Goal: Task Accomplishment & Management: Use online tool/utility

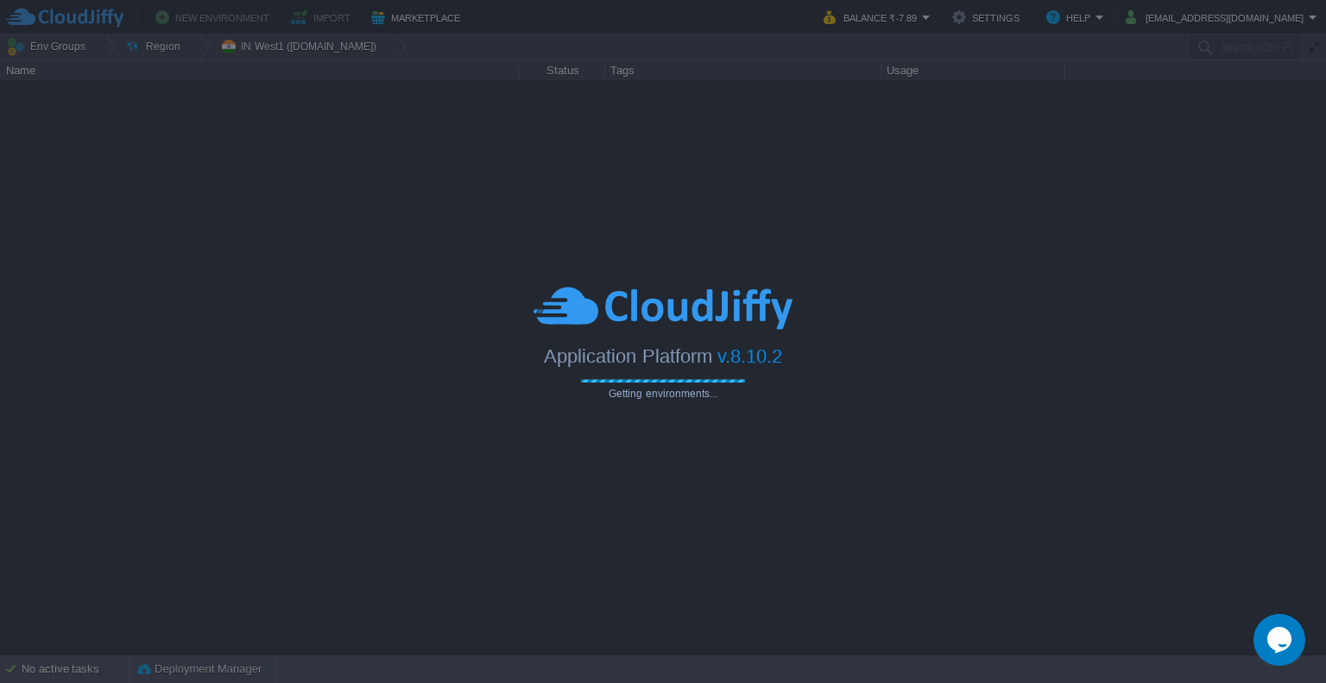
type input "Search (Ctrl+F)"
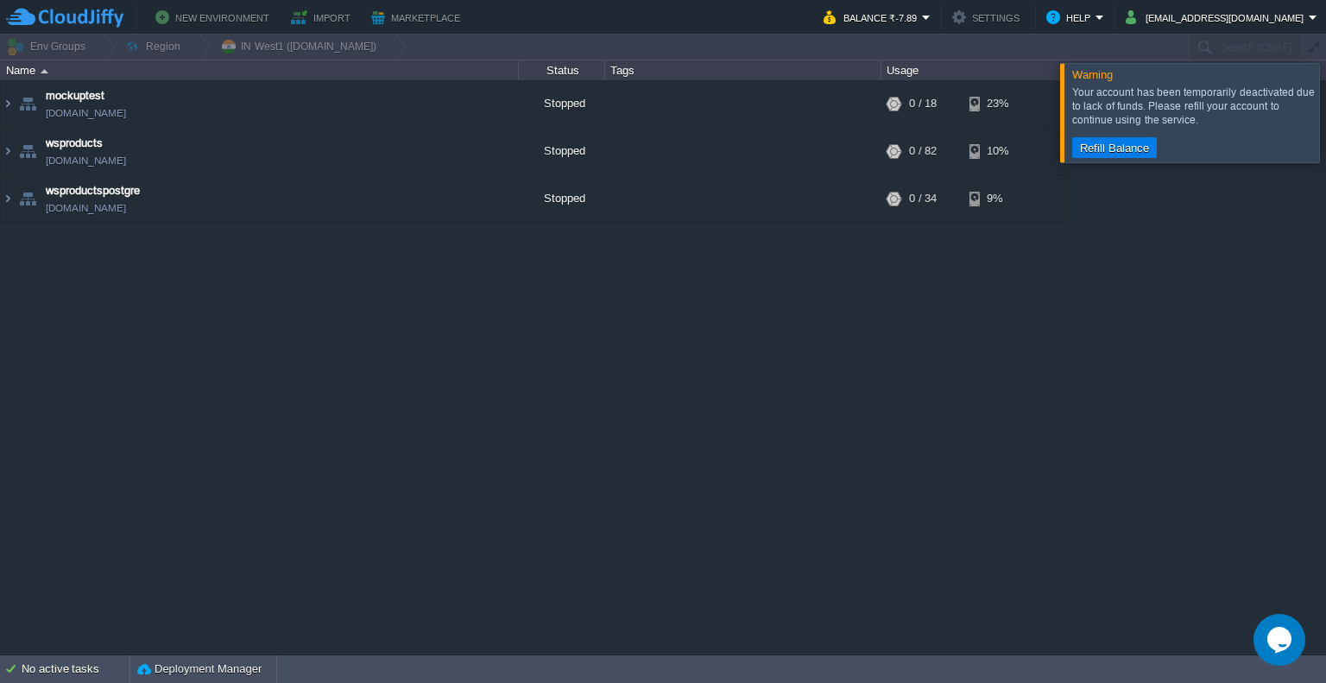
click at [1325, 111] on div at bounding box center [1347, 112] width 0 height 98
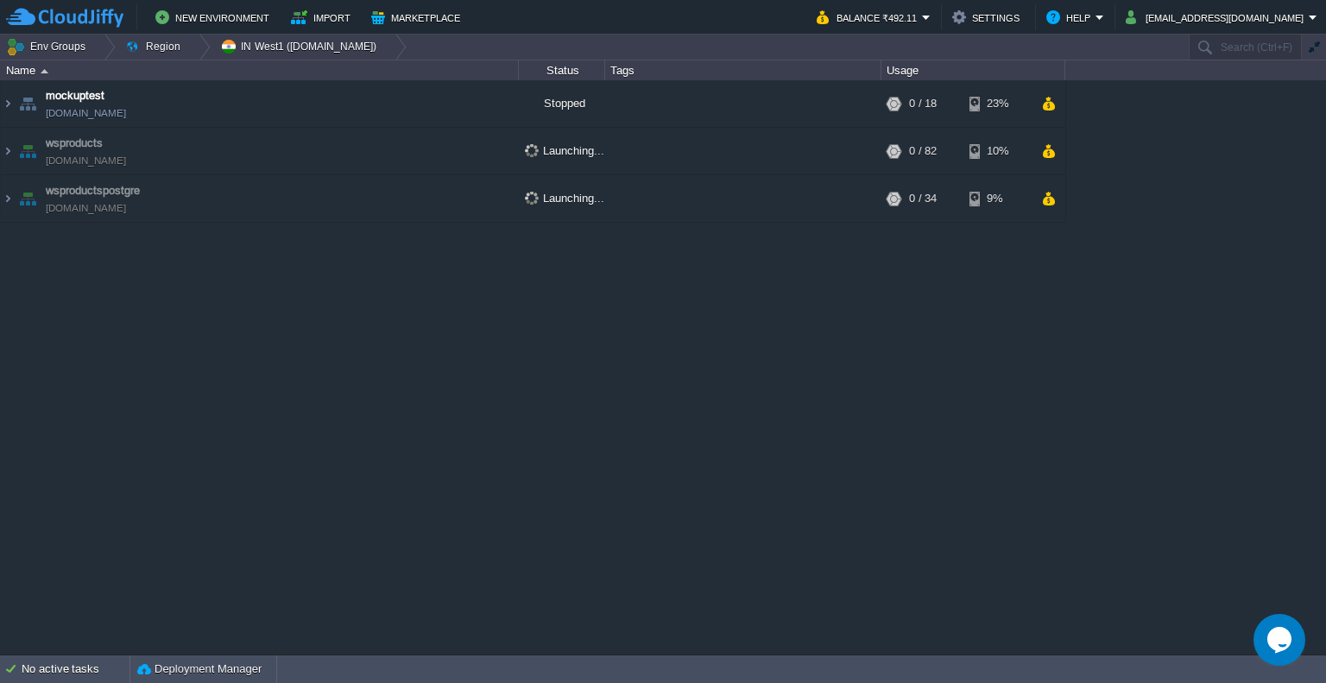
click at [592, 364] on div "mockuptest [DOMAIN_NAME] Stopped + Add to Env Group RAM 0% CPU 0% 0 / 18 23% ws…" at bounding box center [663, 367] width 1326 height 574
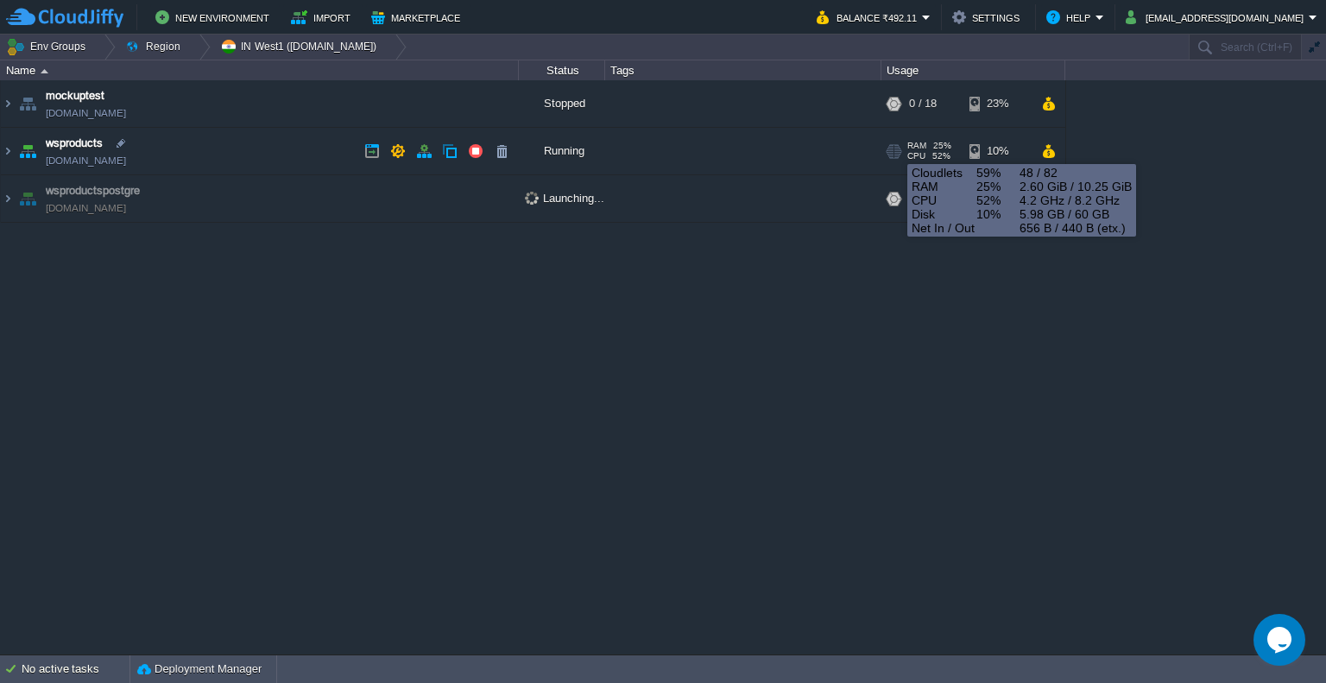
click at [894, 148] on div at bounding box center [897, 151] width 7 height 13
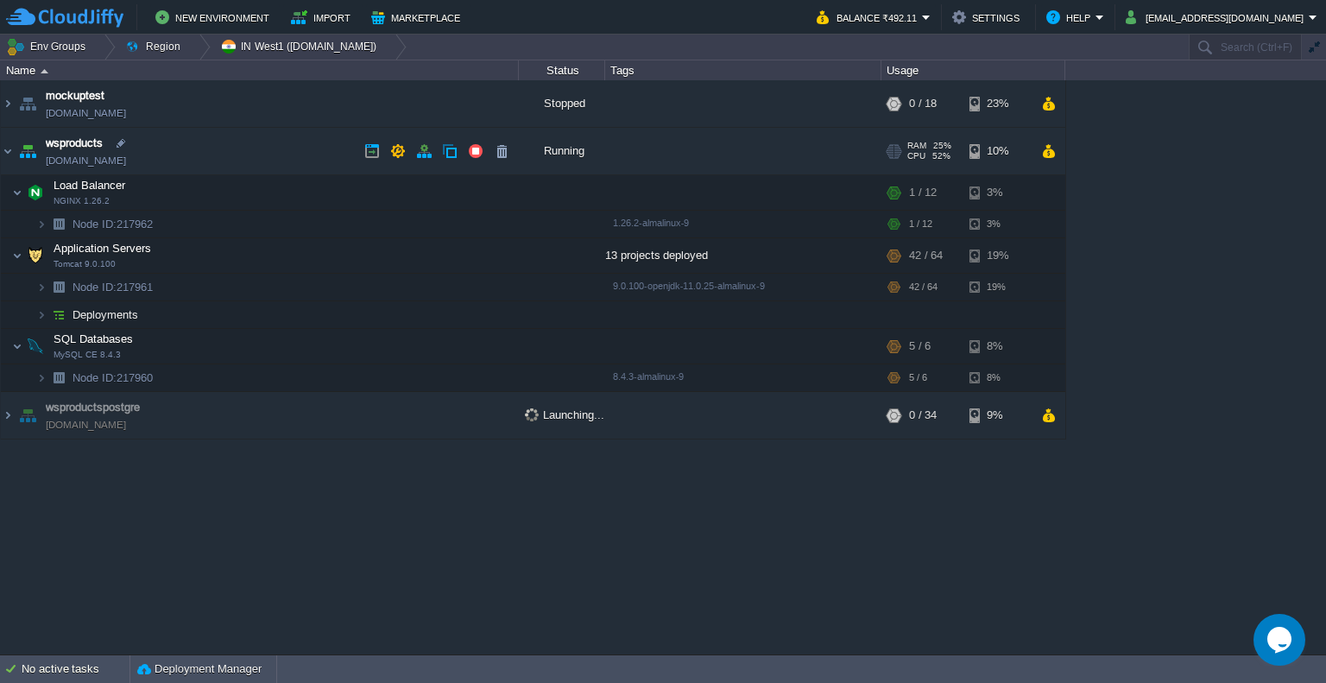
click at [768, 159] on div "+ Add to Env Group" at bounding box center [743, 152] width 270 height 48
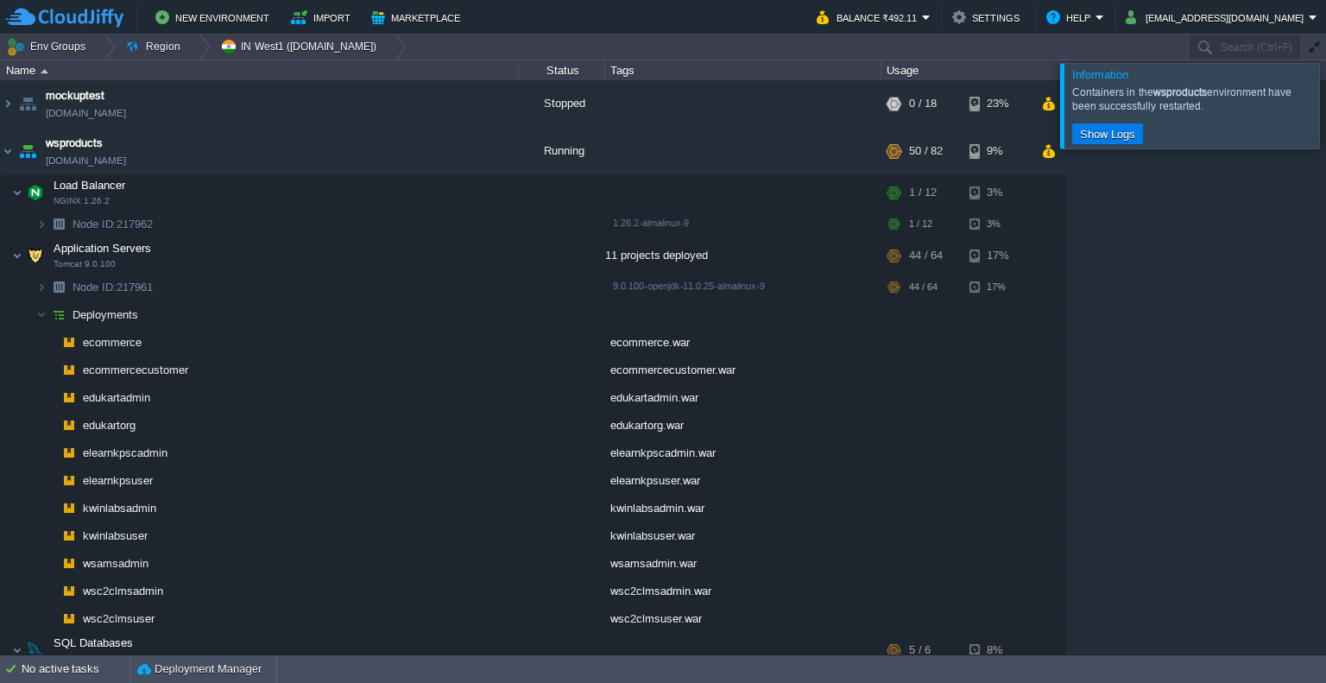
click at [1325, 92] on div at bounding box center [1347, 105] width 0 height 85
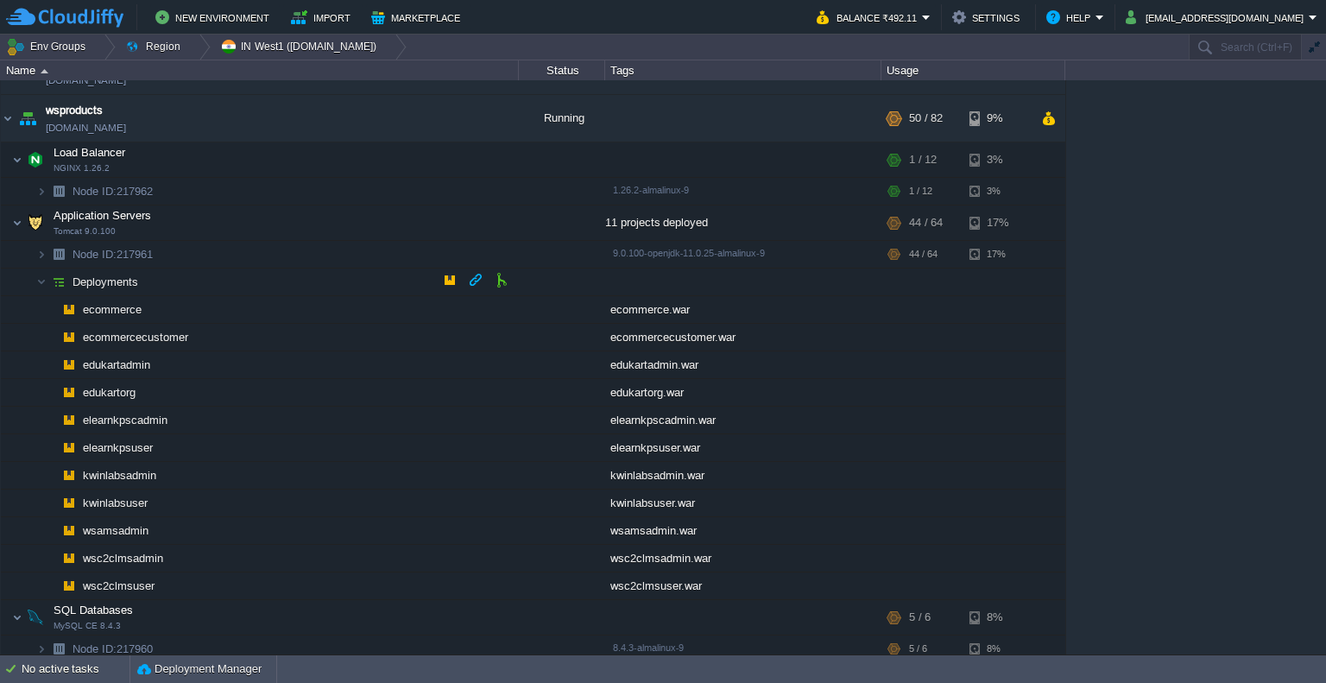
scroll to position [35, 0]
click at [774, 134] on div "+ Add to Env Group" at bounding box center [743, 117] width 270 height 48
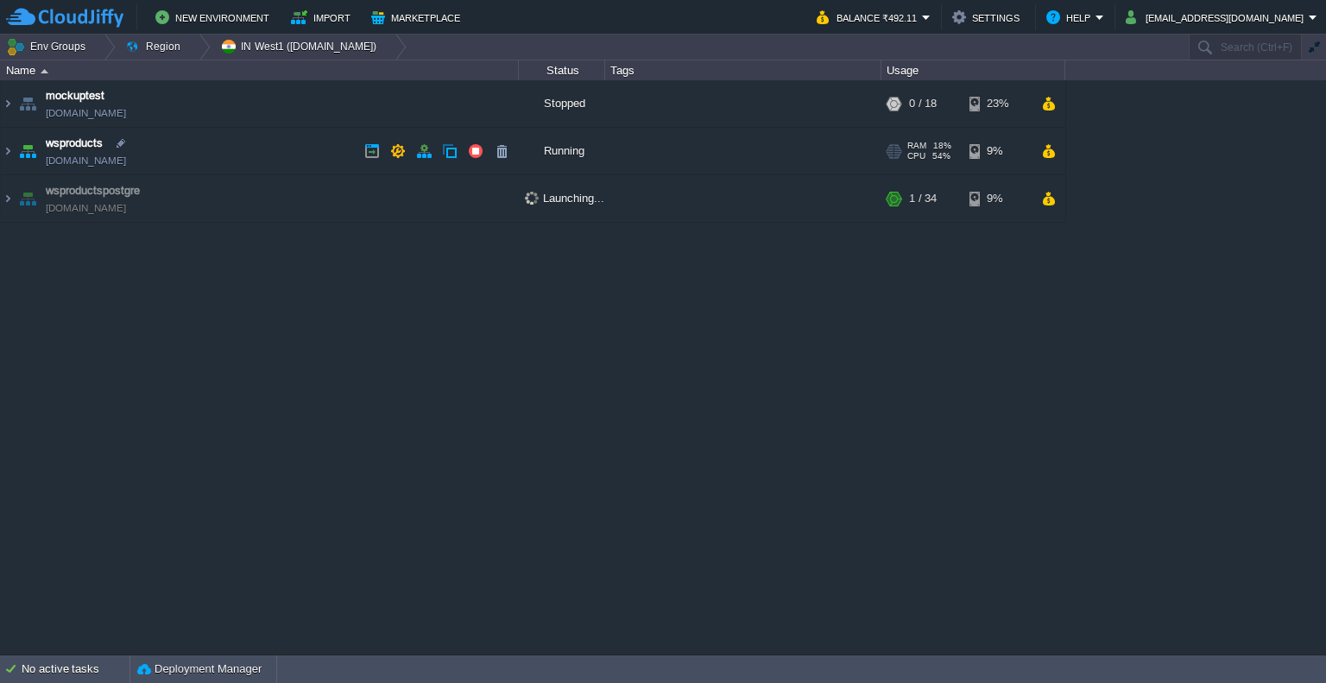
scroll to position [0, 0]
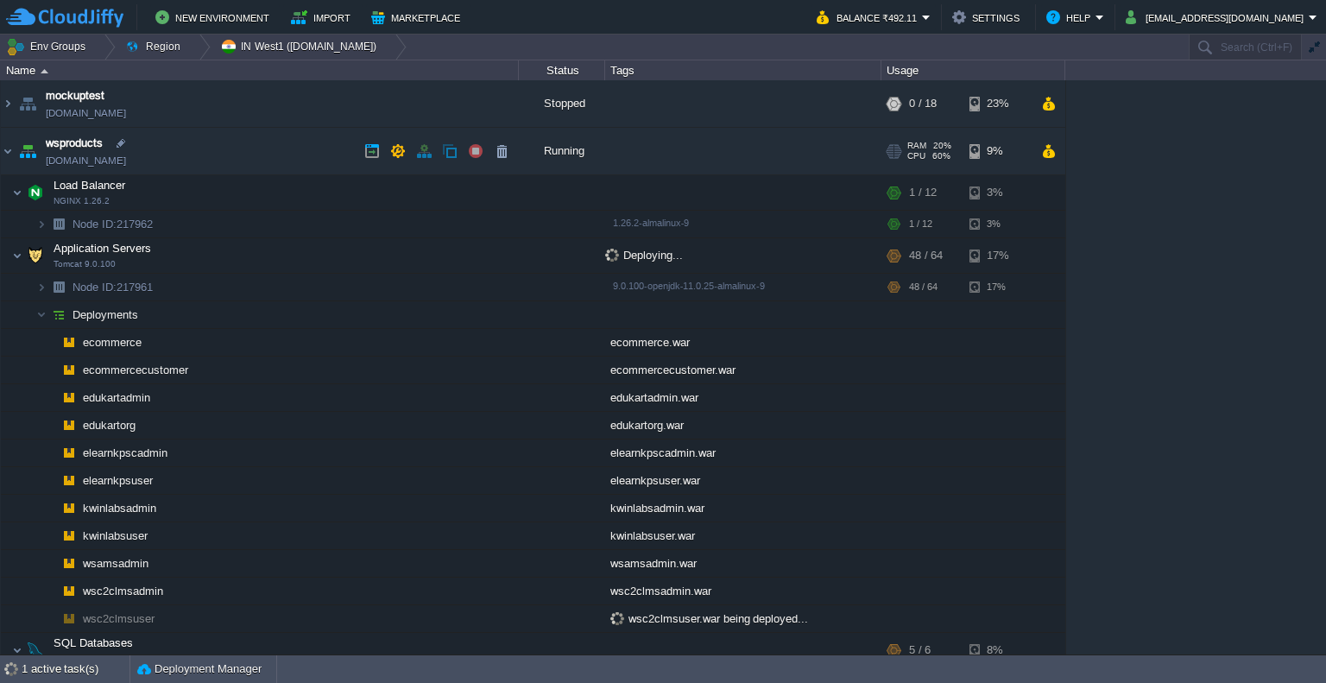
click at [746, 155] on div "+ Add to Env Group" at bounding box center [743, 152] width 270 height 48
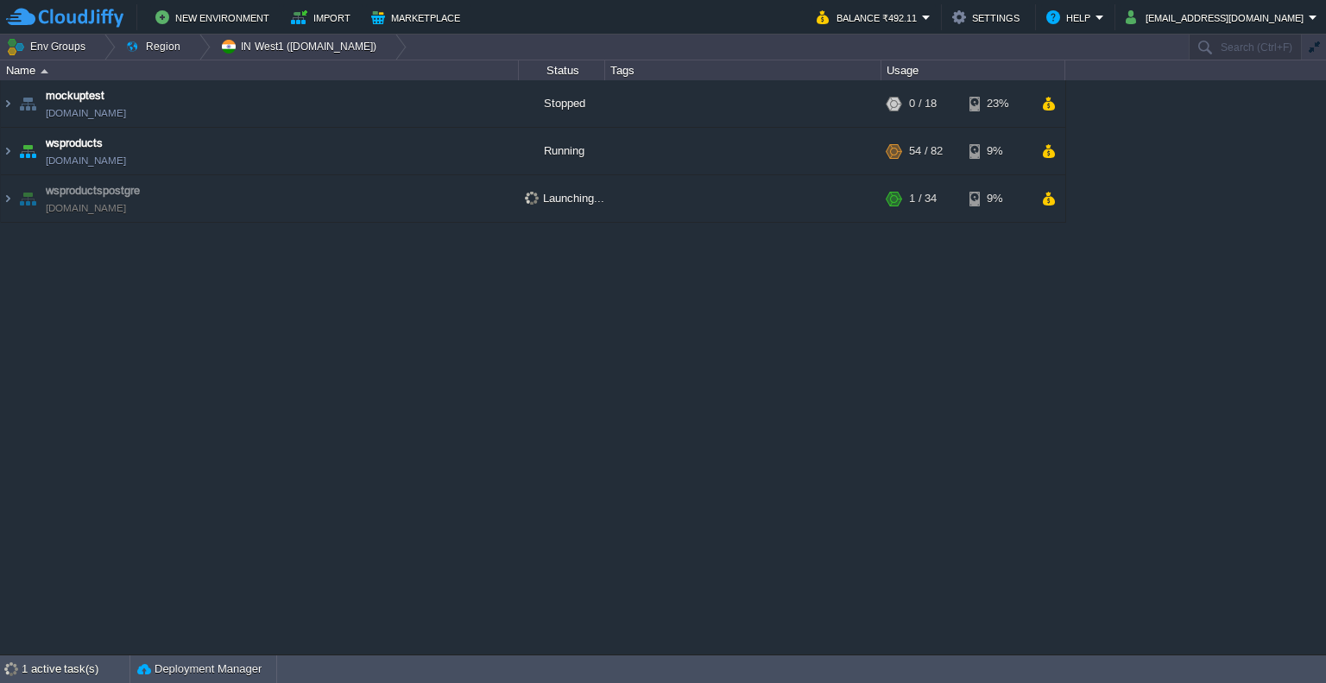
click at [749, 269] on div "mockuptest [DOMAIN_NAME] Stopped + Add to Env Group RAM 0% CPU 0% 0 / 18 23% ws…" at bounding box center [663, 367] width 1326 height 574
click at [593, 193] on div "Running" at bounding box center [562, 198] width 86 height 47
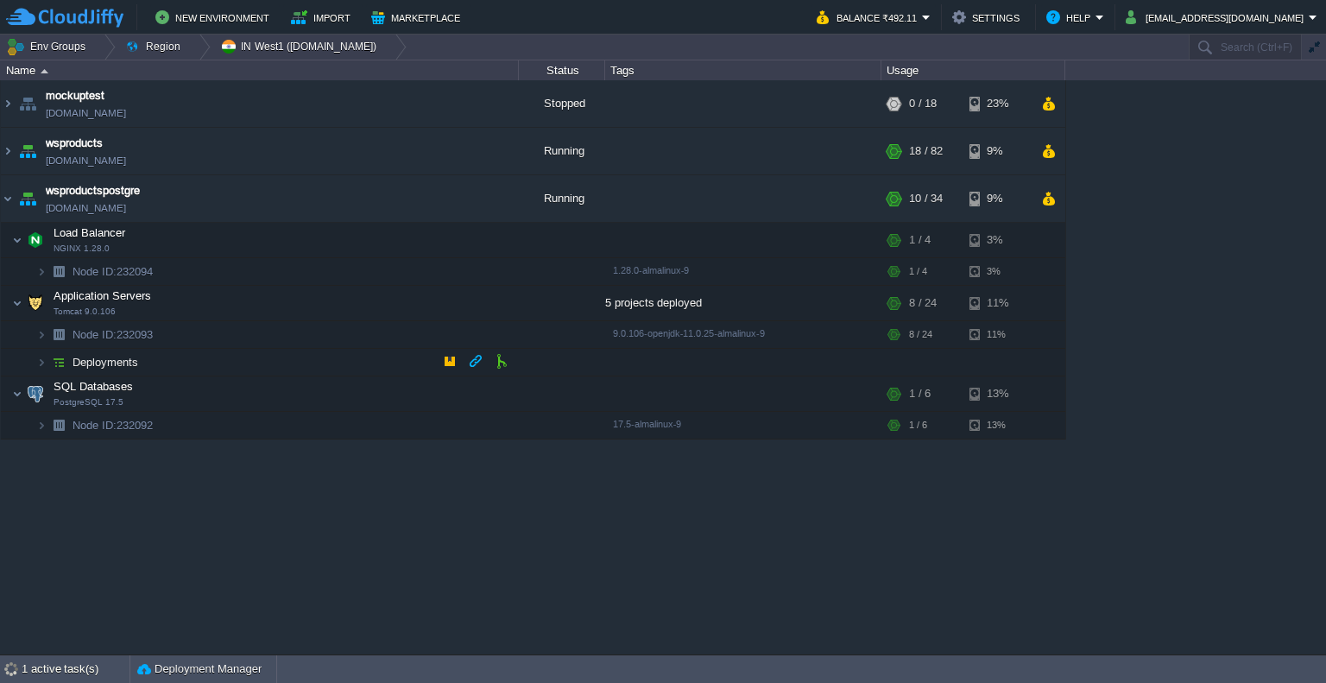
click at [390, 360] on td "Deployments" at bounding box center [260, 363] width 518 height 28
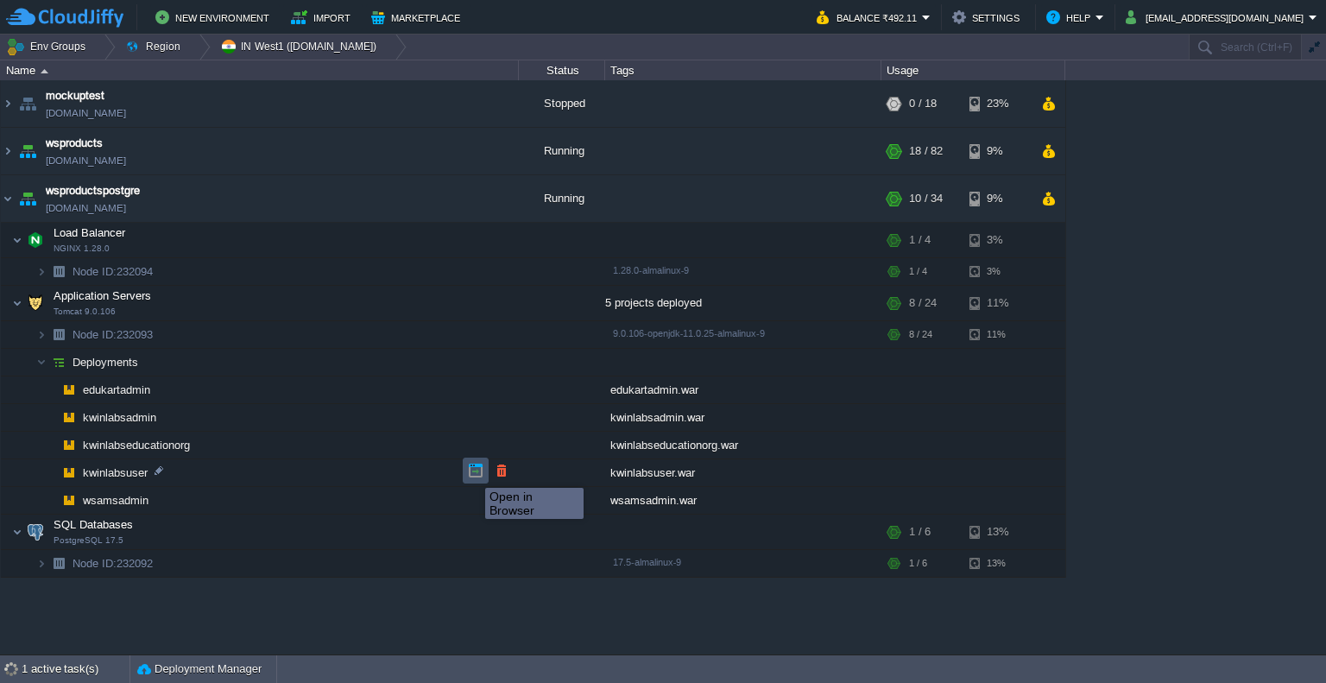
click at [472, 472] on button "button" at bounding box center [476, 471] width 16 height 16
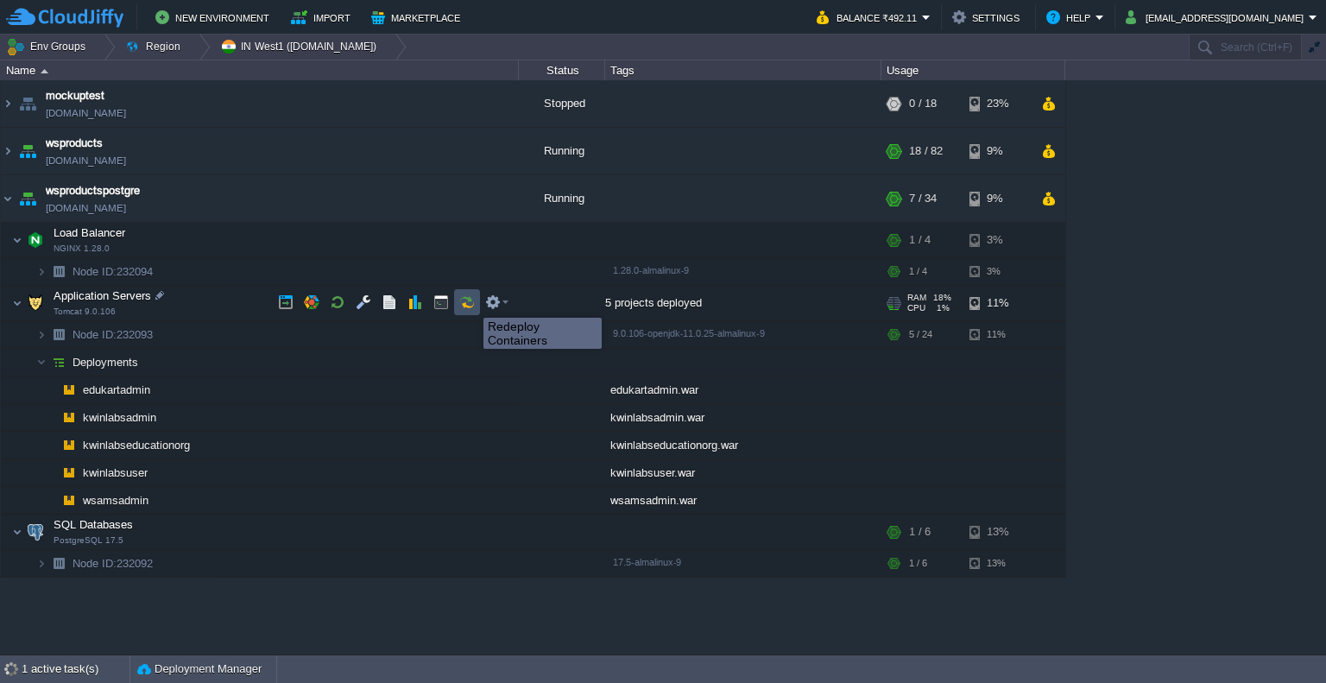
click at [471, 302] on button "button" at bounding box center [467, 302] width 16 height 16
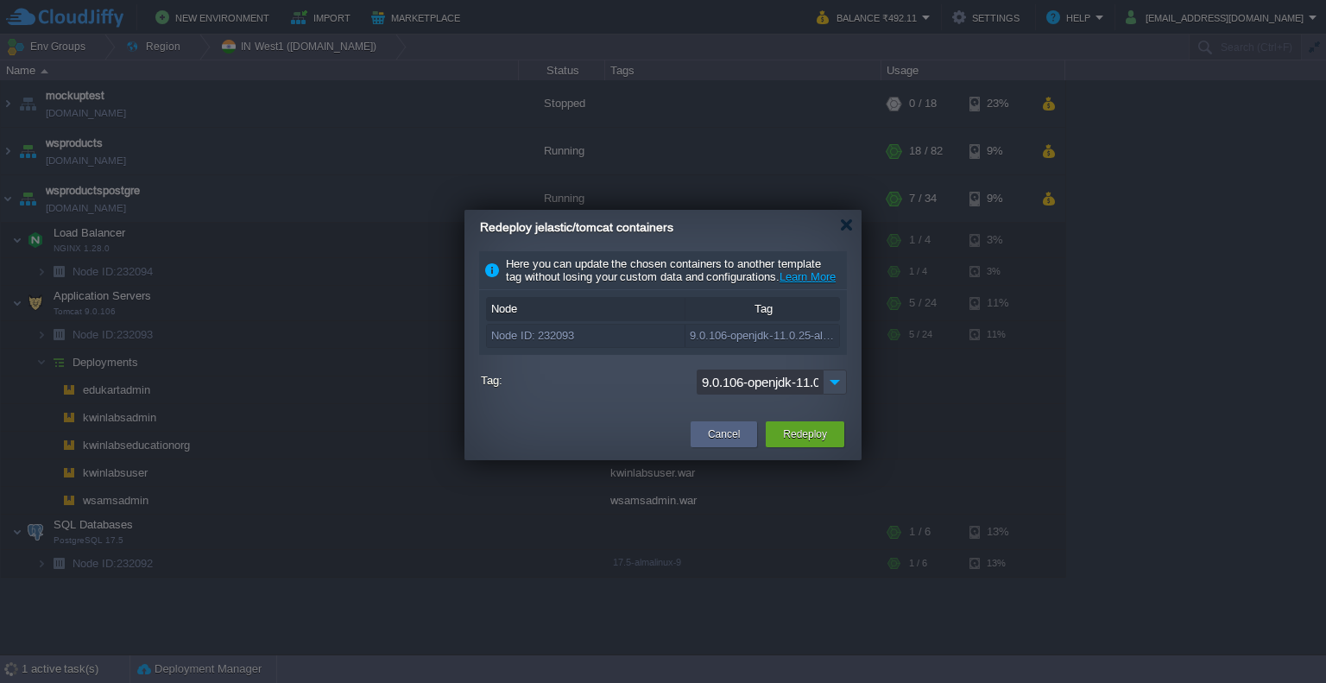
click at [829, 439] on div "Redeploy" at bounding box center [805, 434] width 53 height 26
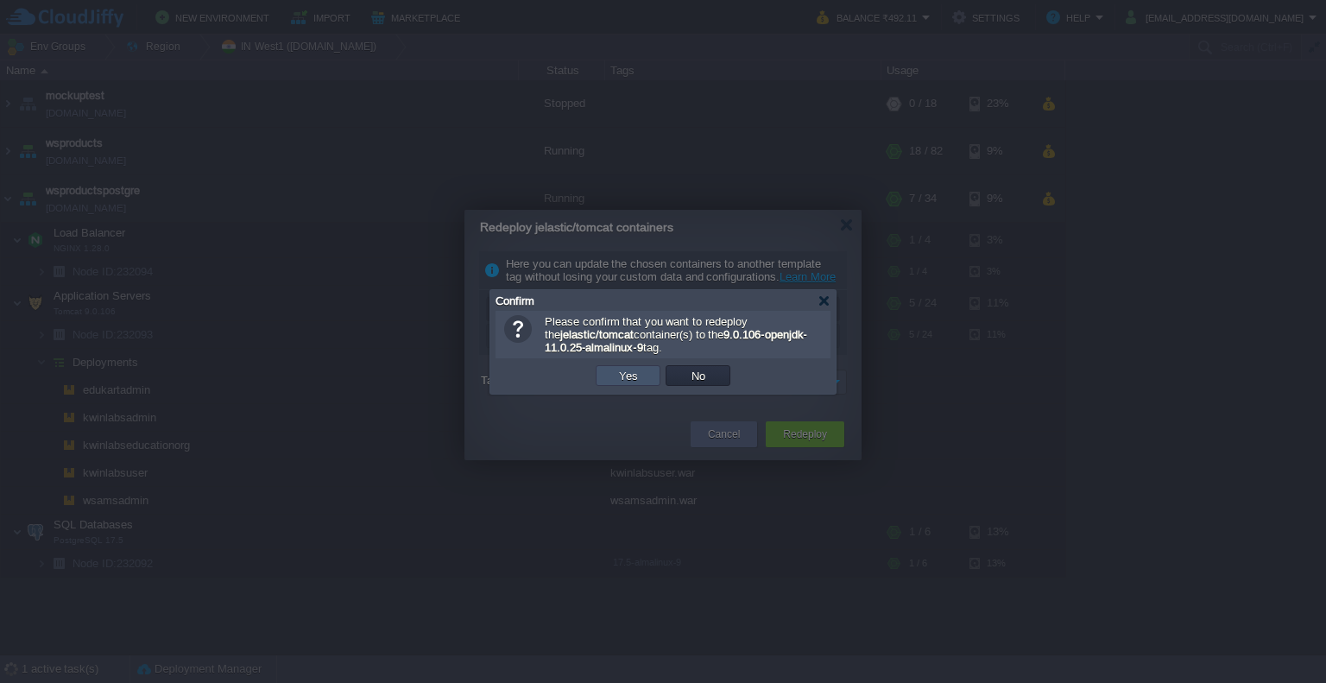
click at [622, 376] on button "Yes" at bounding box center [628, 376] width 29 height 16
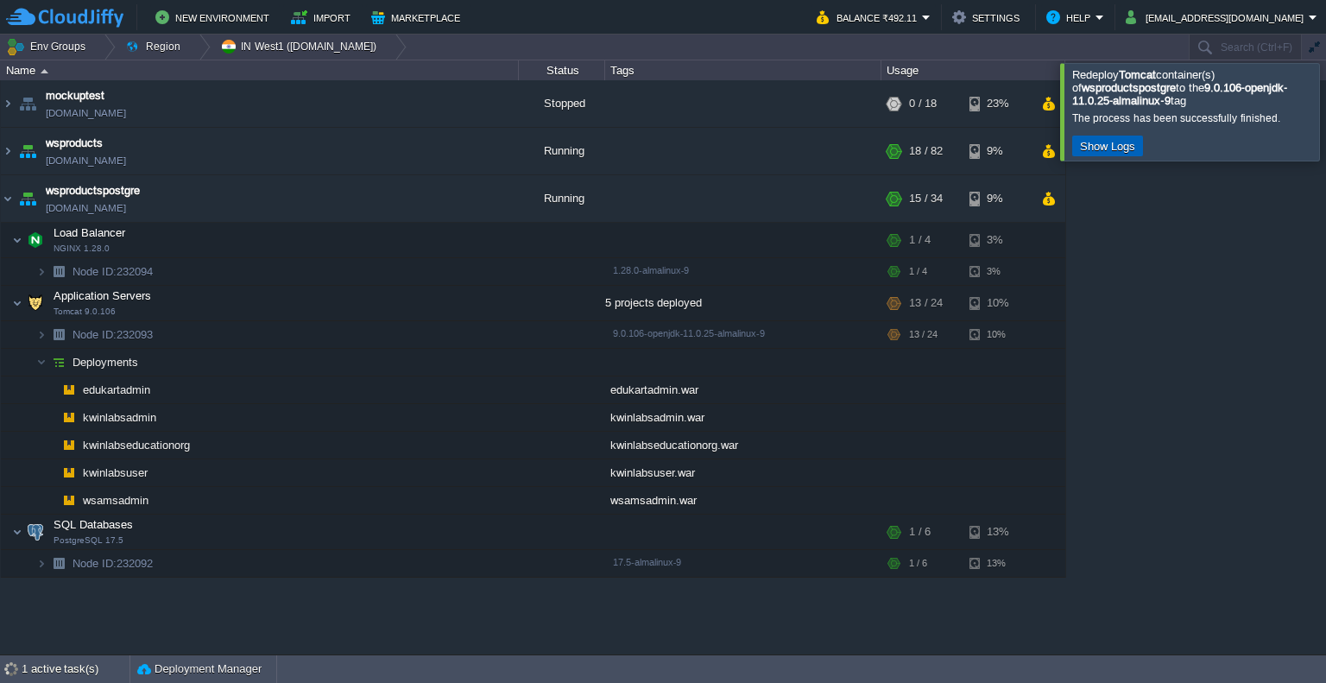
click at [1123, 142] on button "Show Logs" at bounding box center [1108, 146] width 66 height 16
